Goal: Task Accomplishment & Management: Manage account settings

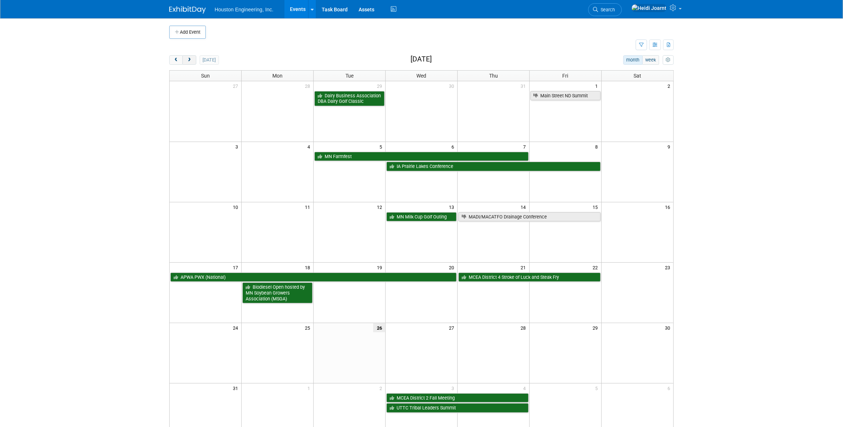
click at [191, 61] on span "next" at bounding box center [188, 60] width 5 height 5
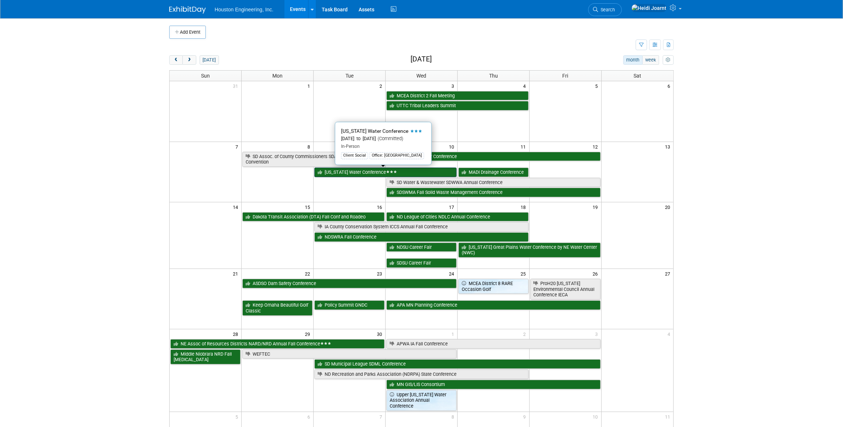
click at [330, 173] on link "[US_STATE] Water Conference" at bounding box center [385, 172] width 142 height 10
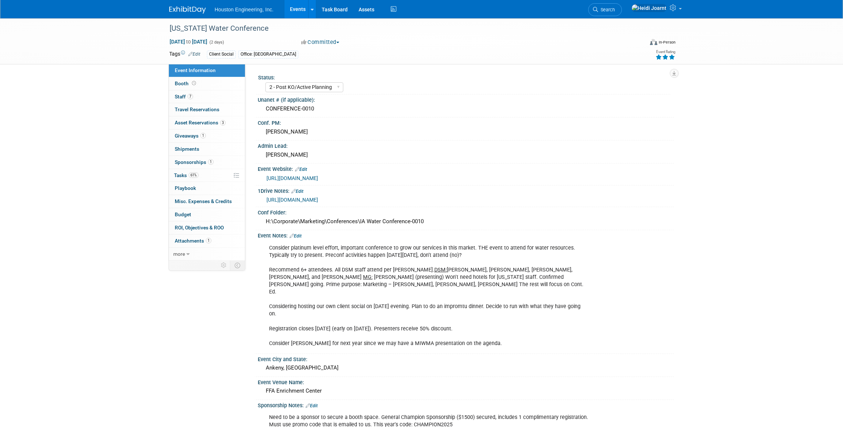
select select "2 - Post KO/Active Planning"
select select "Yes"
select select "Water Resources"
